Goal: Transaction & Acquisition: Purchase product/service

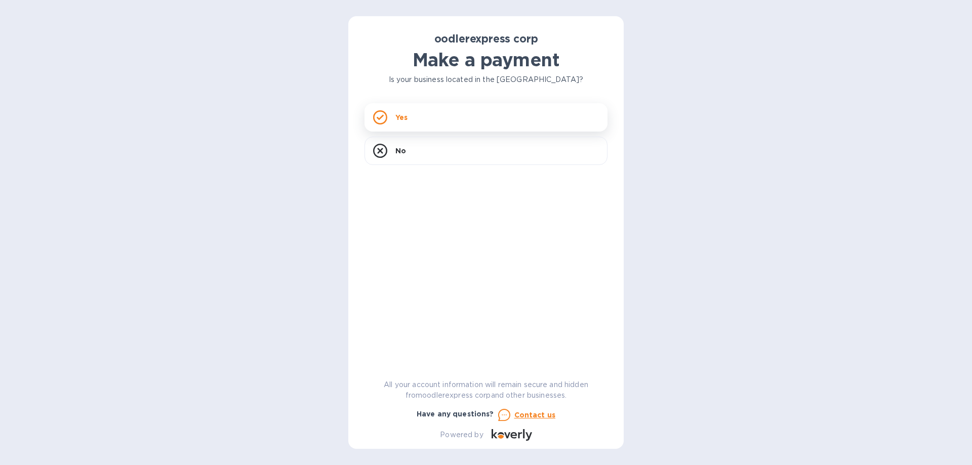
click at [422, 128] on div "Yes" at bounding box center [486, 117] width 243 height 28
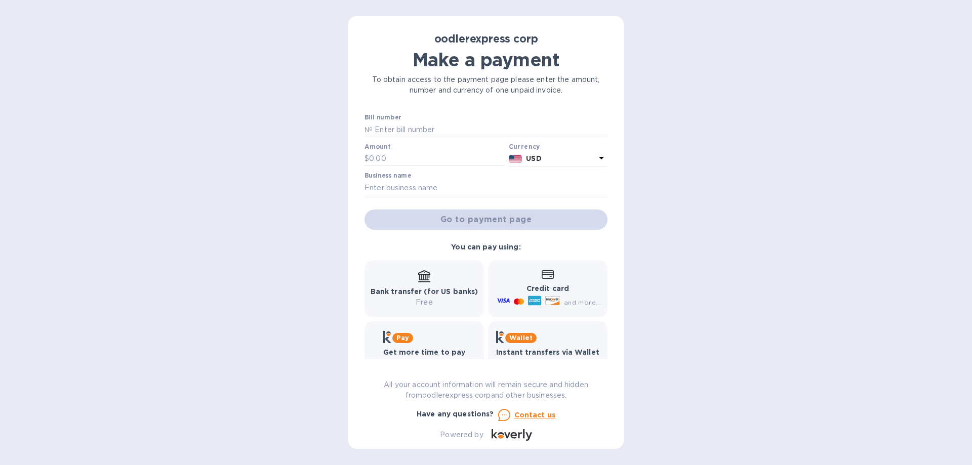
click at [569, 291] on p "Credit card" at bounding box center [548, 289] width 106 height 11
click at [560, 288] on b "Credit card" at bounding box center [548, 289] width 43 height 8
click at [420, 153] on input "text" at bounding box center [437, 158] width 136 height 15
type input "1"
click at [562, 271] on div "Credit card and more..." at bounding box center [548, 289] width 120 height 57
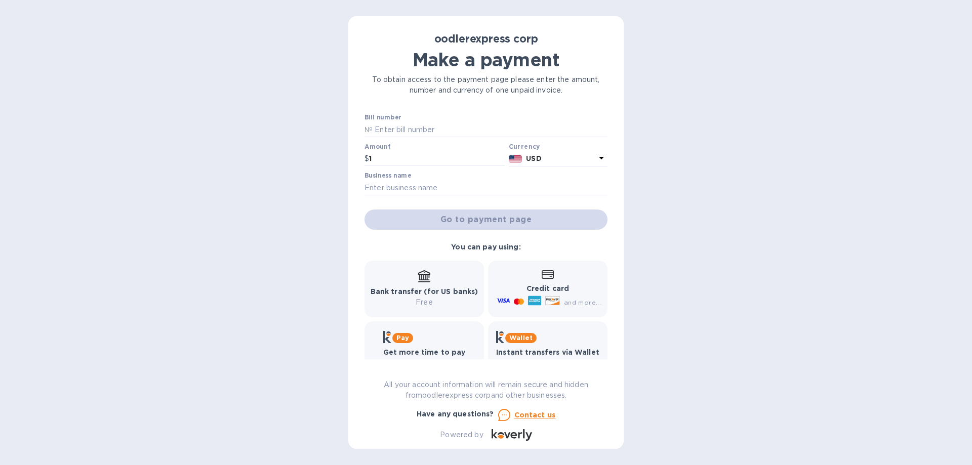
click at [400, 170] on div "Bill number № Amount $ 1 Currency USD Business name Go to payment page" at bounding box center [486, 172] width 247 height 120
click at [406, 189] on input "text" at bounding box center [486, 187] width 243 height 15
drag, startPoint x: 586, startPoint y: 296, endPoint x: 564, endPoint y: 288, distance: 23.7
click at [585, 296] on div "and more..." at bounding box center [550, 302] width 110 height 16
drag, startPoint x: 559, startPoint y: 282, endPoint x: 541, endPoint y: 268, distance: 22.4
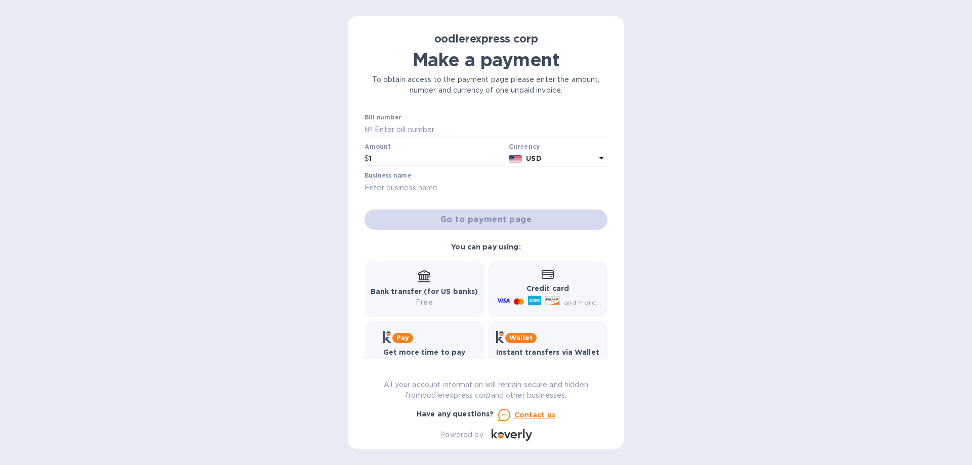
click at [541, 268] on div "Credit card and more..." at bounding box center [548, 289] width 120 height 57
click at [432, 125] on input "text" at bounding box center [490, 129] width 235 height 15
type input "1"
click at [397, 151] on input "1" at bounding box center [437, 158] width 136 height 15
drag, startPoint x: 397, startPoint y: 180, endPoint x: 544, endPoint y: 242, distance: 159.6
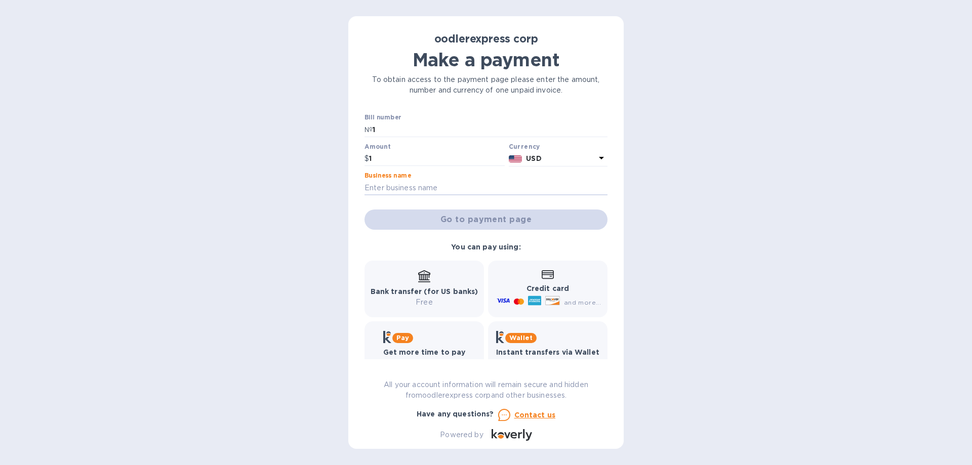
click at [413, 188] on input "text" at bounding box center [486, 187] width 243 height 15
click at [530, 310] on div at bounding box center [534, 302] width 17 height 16
click at [549, 289] on b "Credit card" at bounding box center [548, 289] width 43 height 8
drag, startPoint x: 473, startPoint y: 191, endPoint x: 458, endPoint y: 190, distance: 15.2
click at [467, 190] on input "text" at bounding box center [486, 187] width 243 height 15
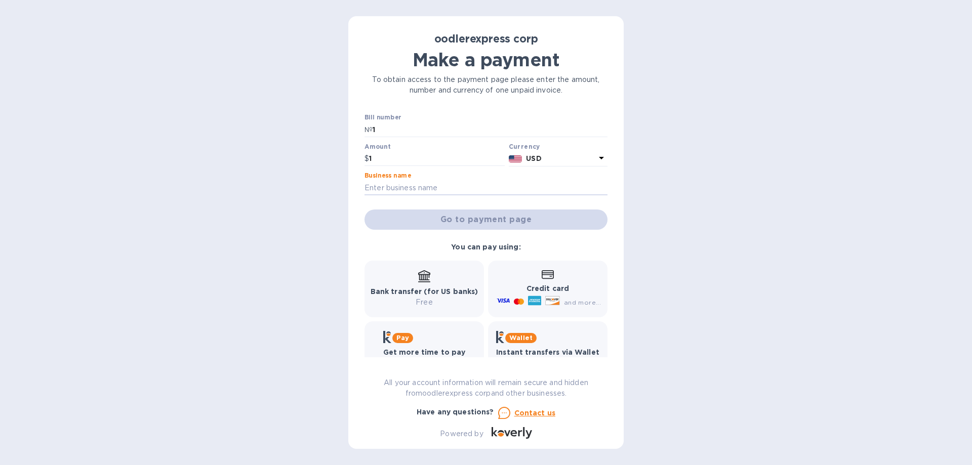
type input "rmbn inc"
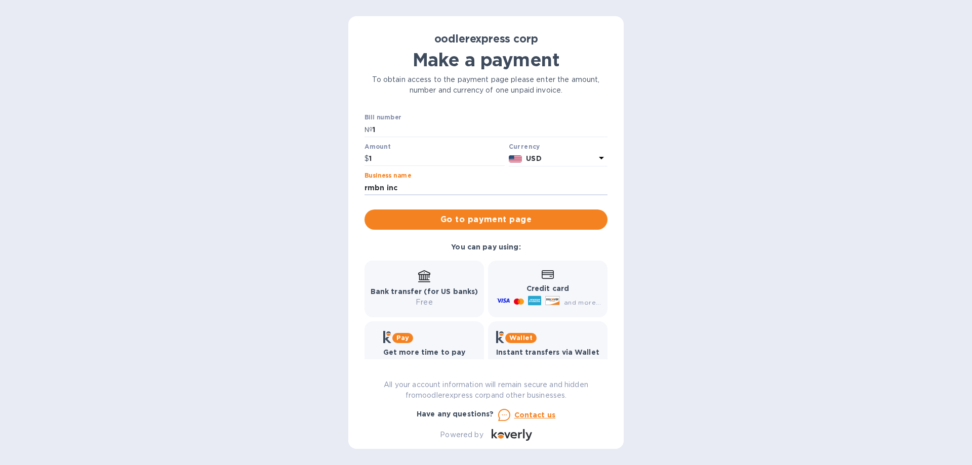
drag, startPoint x: 543, startPoint y: 283, endPoint x: 499, endPoint y: 217, distance: 79.9
click at [542, 282] on div "Credit card and more..." at bounding box center [548, 289] width 106 height 39
click at [499, 218] on span "Go to payment page" at bounding box center [486, 220] width 227 height 12
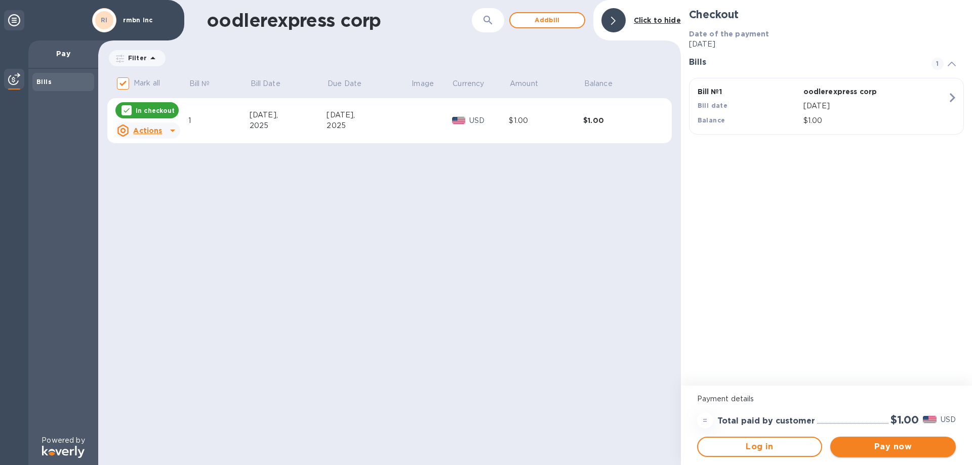
click at [899, 445] on span "Pay now" at bounding box center [893, 447] width 109 height 12
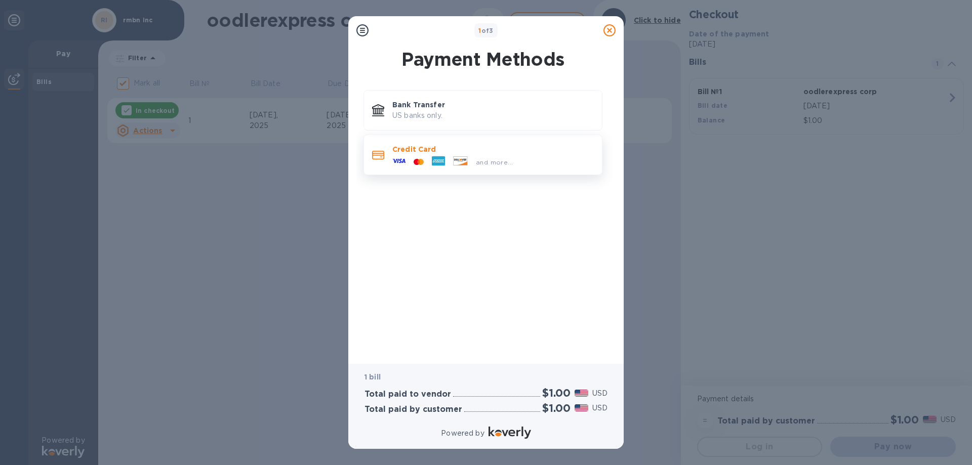
click at [484, 155] on div "and more..." at bounding box center [452, 161] width 129 height 15
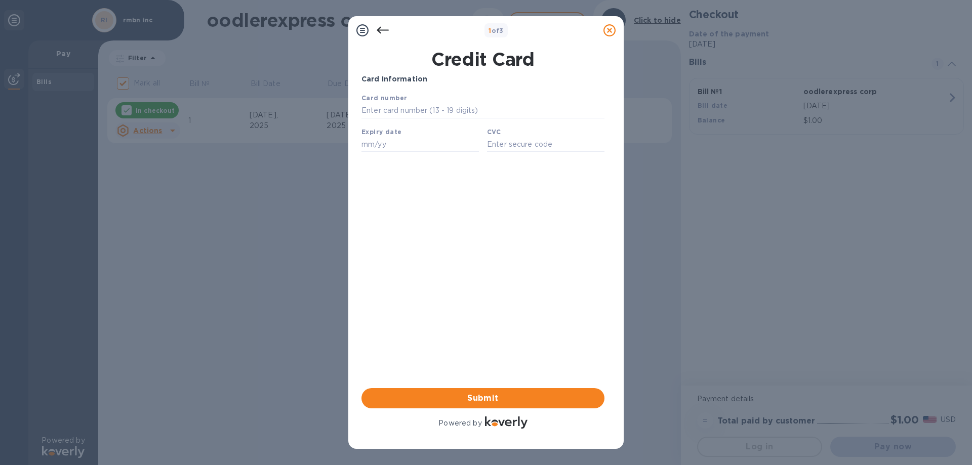
click at [380, 24] on div at bounding box center [383, 30] width 20 height 20
click at [384, 29] on icon at bounding box center [383, 30] width 12 height 12
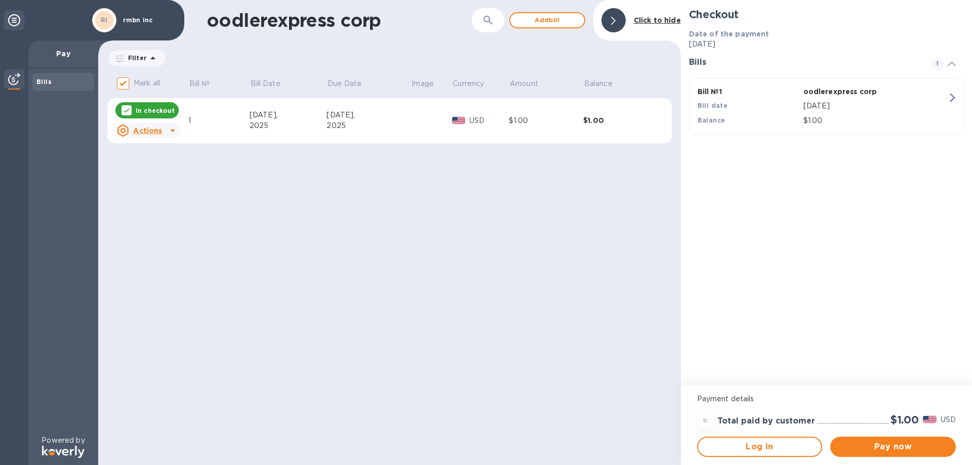
click at [167, 128] on icon at bounding box center [173, 131] width 12 height 12
click at [163, 198] on b "Delete" at bounding box center [156, 196] width 25 height 8
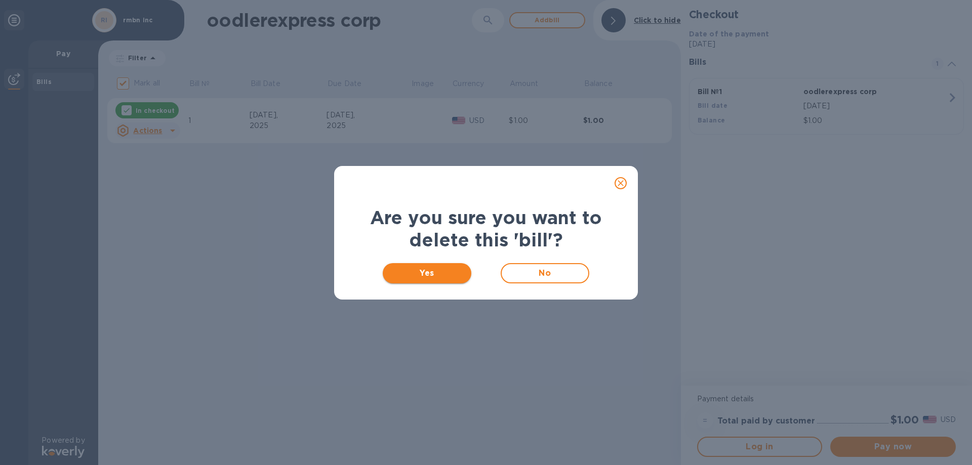
click at [440, 279] on span "Yes" at bounding box center [427, 273] width 72 height 12
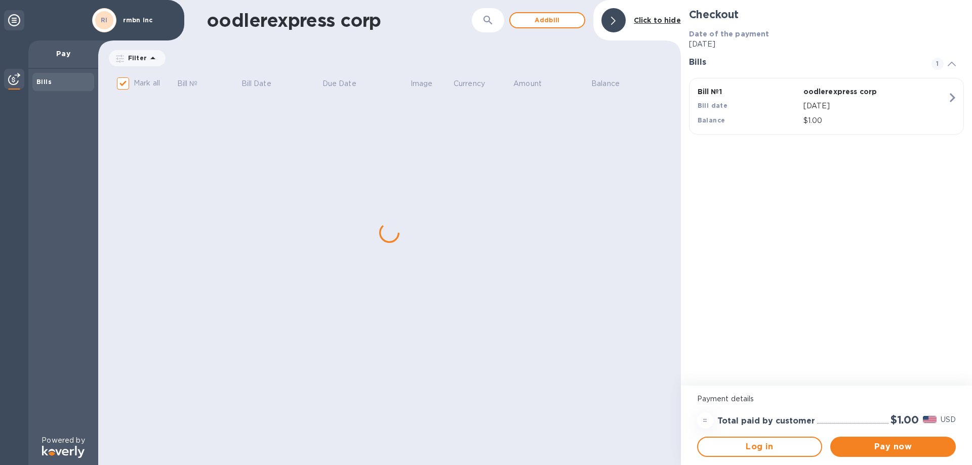
checkbox input "false"
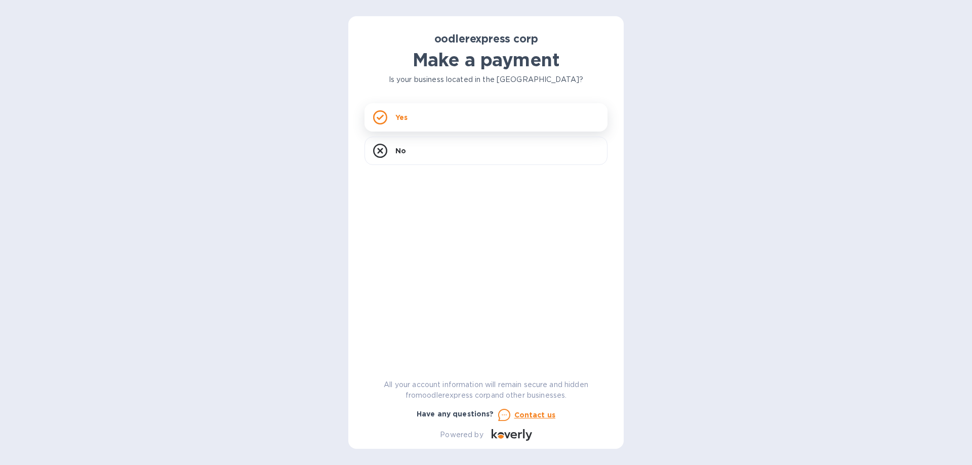
click at [433, 121] on div "Yes" at bounding box center [486, 117] width 243 height 28
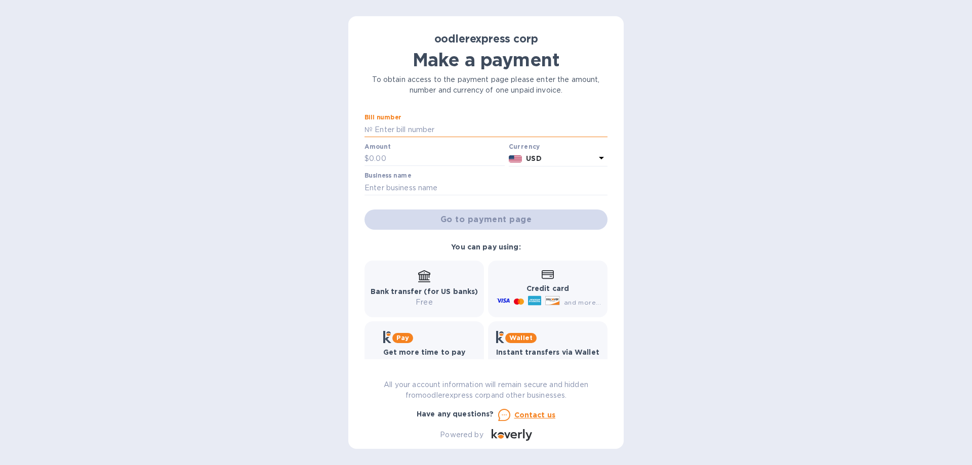
click at [397, 127] on input "text" at bounding box center [490, 129] width 235 height 15
type input "1"
click at [398, 158] on input "text" at bounding box center [437, 158] width 136 height 15
type input "1"
click at [497, 193] on input "text" at bounding box center [486, 187] width 243 height 15
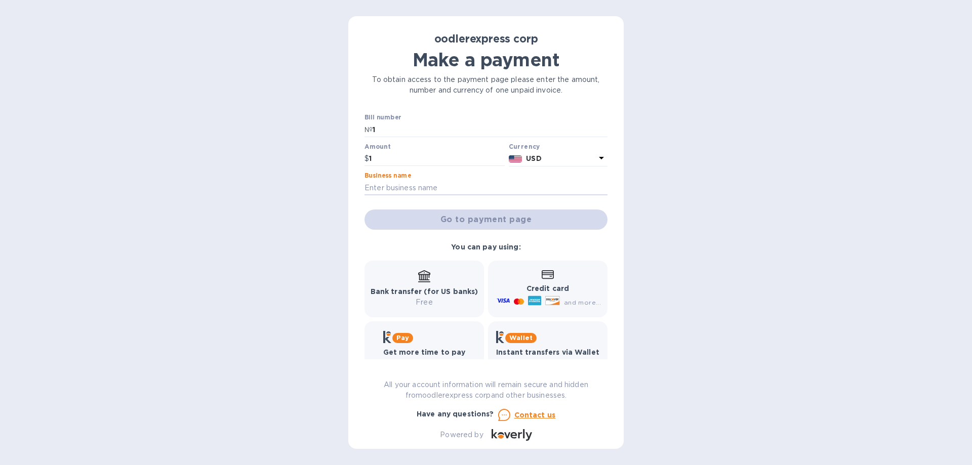
type input "rmbn inc"
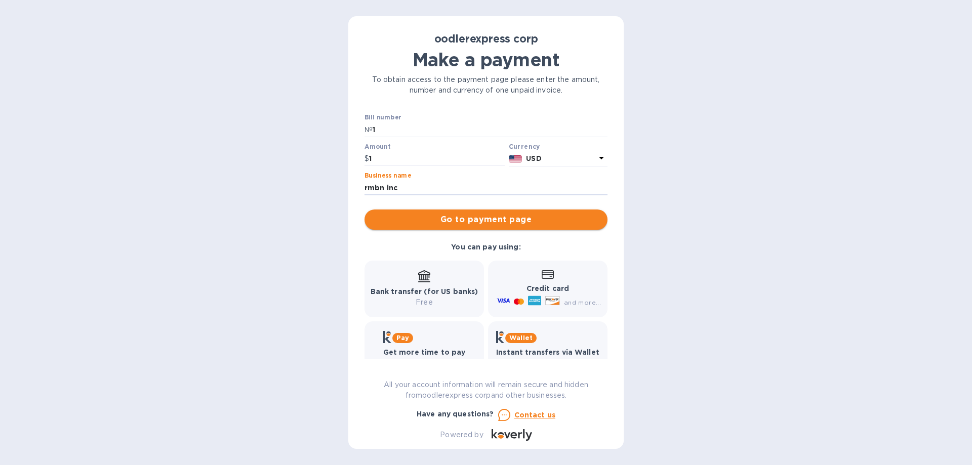
click at [476, 222] on span "Go to payment page" at bounding box center [486, 220] width 227 height 12
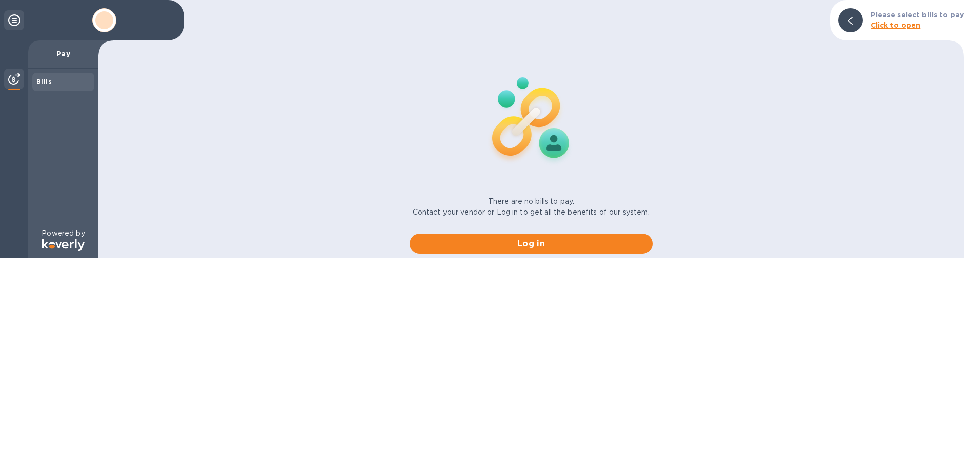
click at [471, 215] on html "Pay Bills Powered by Please select bills to pay Click to open There are no bill…" at bounding box center [486, 129] width 972 height 258
